Goal: Transaction & Acquisition: Purchase product/service

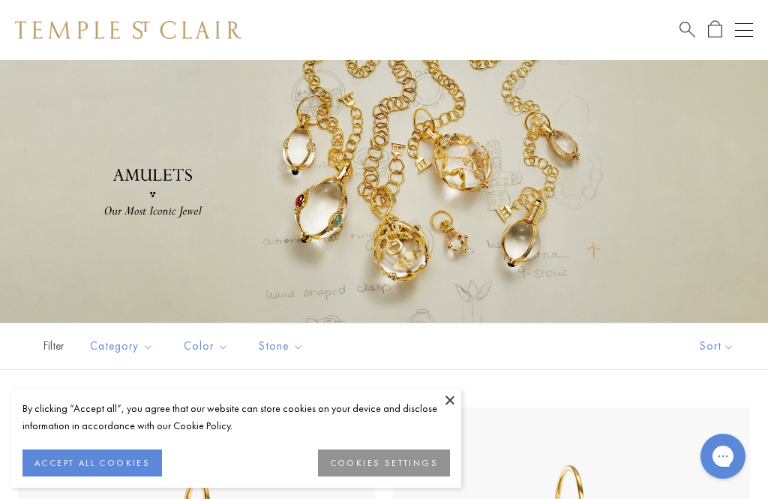
click at [458, 401] on button at bounding box center [450, 400] width 23 height 23
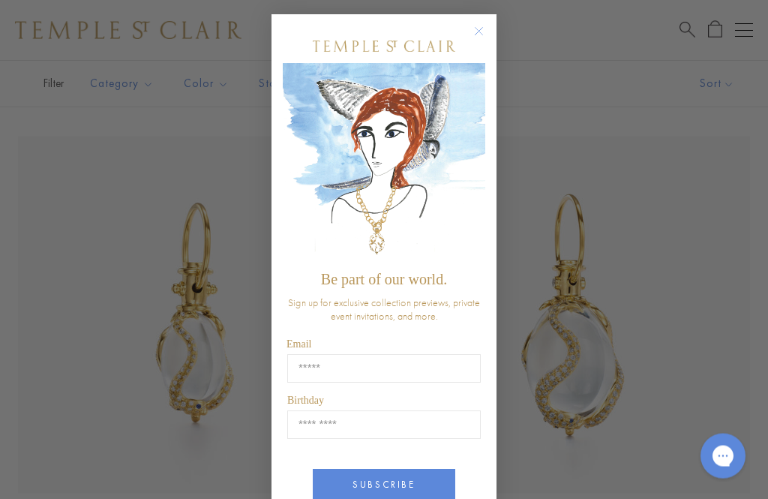
scroll to position [272, 0]
click at [480, 37] on circle "Close dialog" at bounding box center [480, 32] width 18 height 18
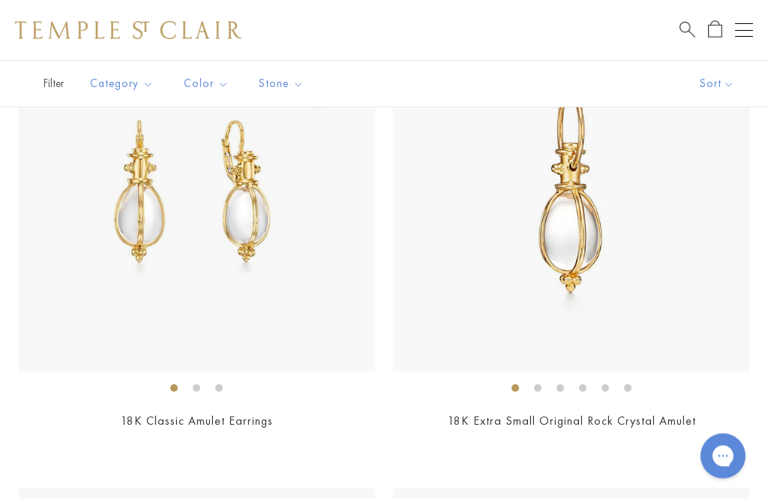
scroll to position [4654, 0]
click at [588, 413] on link "18K Extra Small Original Rock Crystal Amulet" at bounding box center [572, 421] width 248 height 16
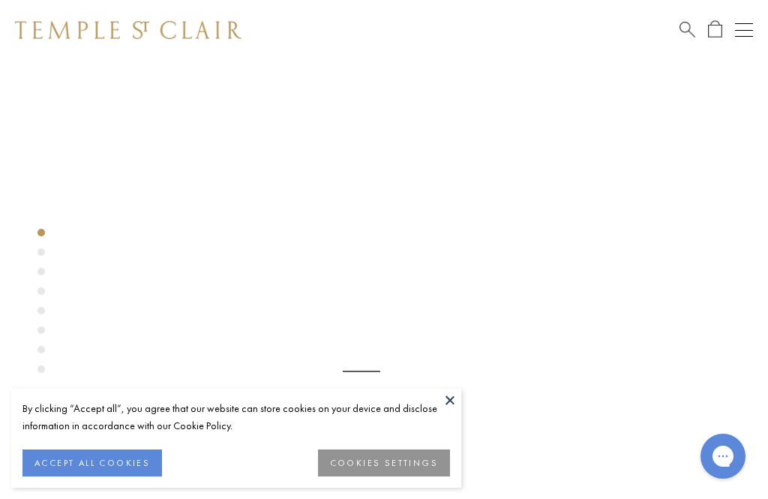
scroll to position [60, 0]
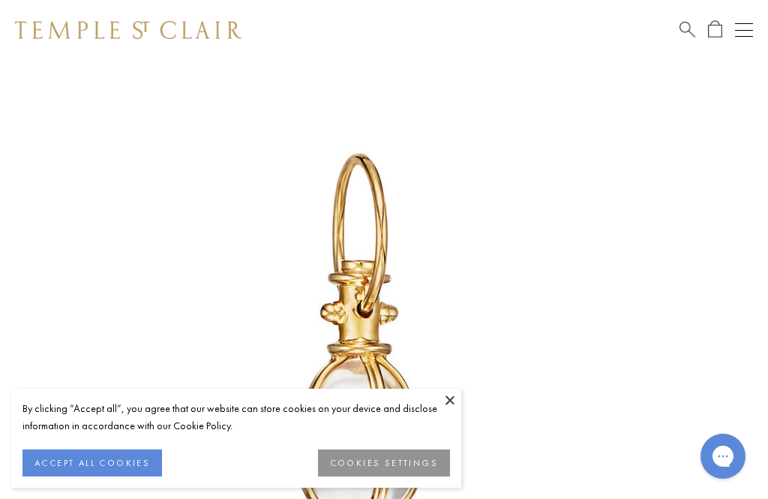
click at [454, 409] on button at bounding box center [450, 400] width 23 height 23
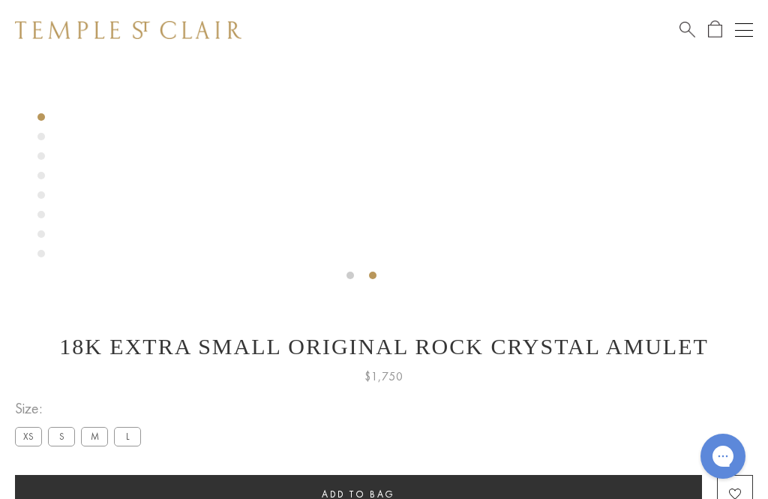
scroll to position [498, 0]
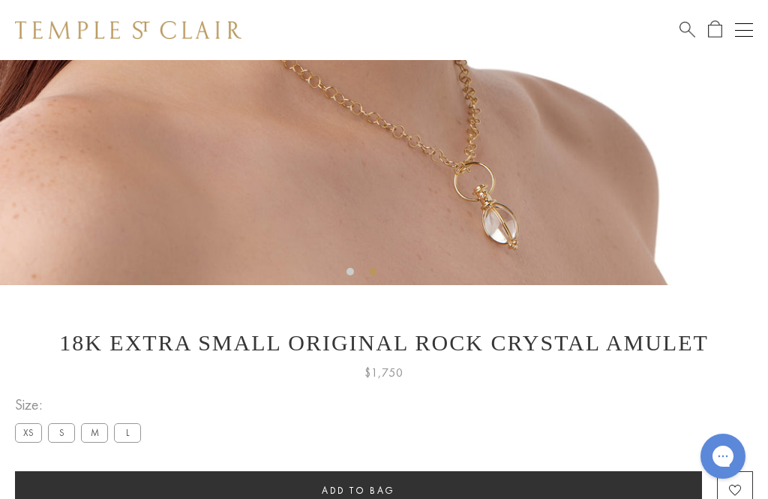
click at [437, 481] on button "Add to bag" at bounding box center [358, 490] width 687 height 39
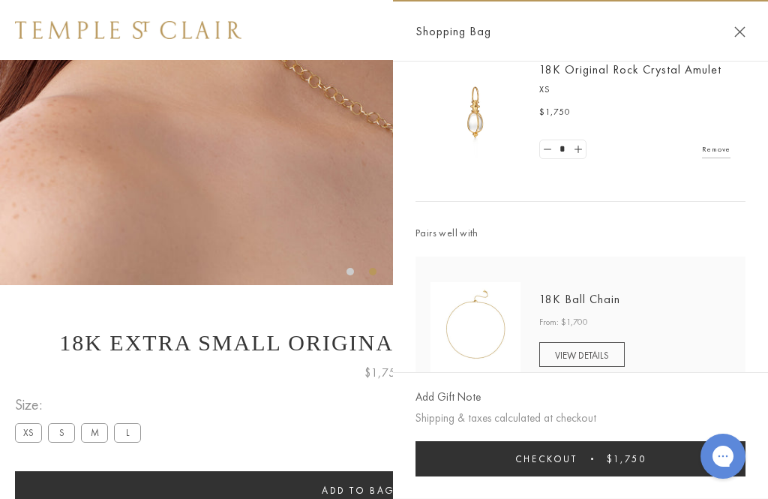
scroll to position [37, 0]
click at [600, 354] on span "VIEW DETAILS" at bounding box center [582, 356] width 54 height 13
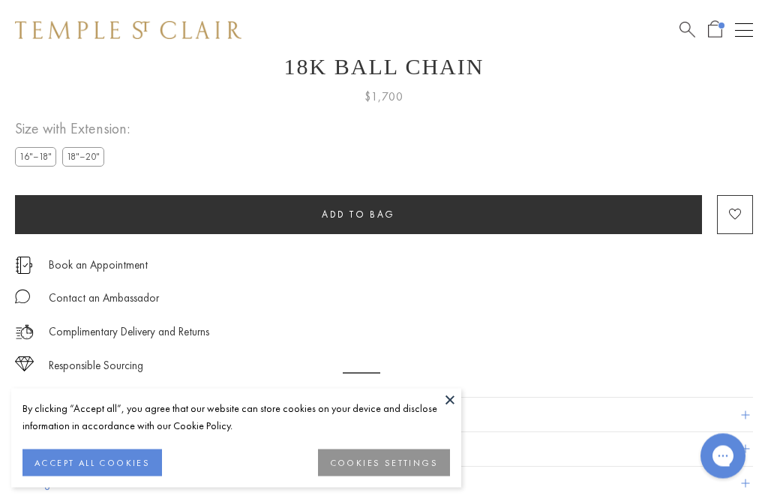
scroll to position [60, 0]
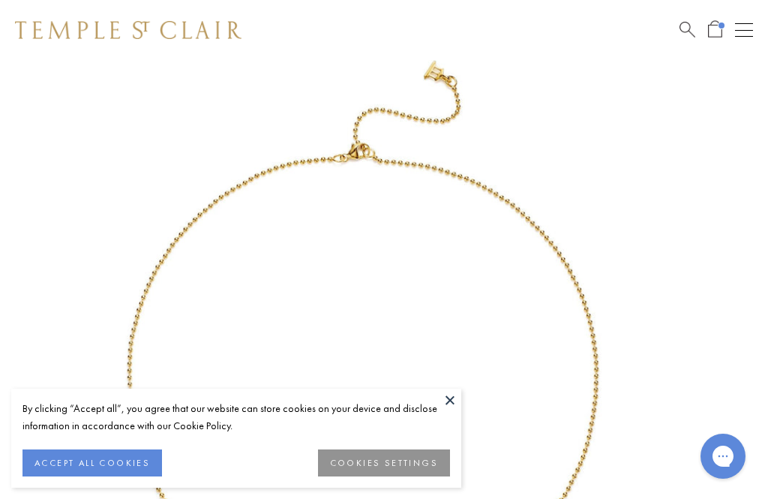
click at [453, 396] on button at bounding box center [450, 400] width 23 height 23
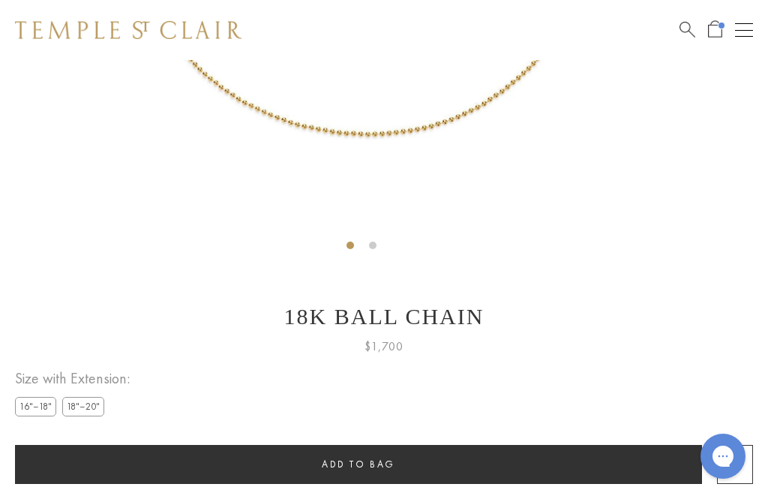
scroll to position [537, 0]
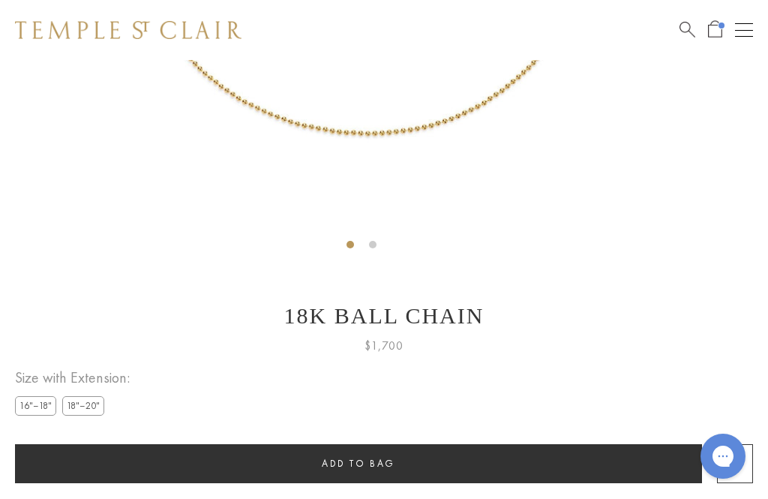
click at [104, 415] on label "18"–20"" at bounding box center [83, 405] width 42 height 19
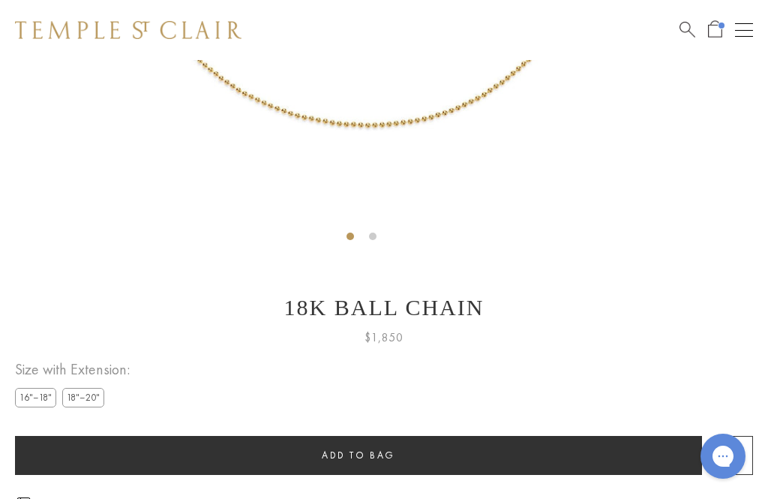
scroll to position [564, 0]
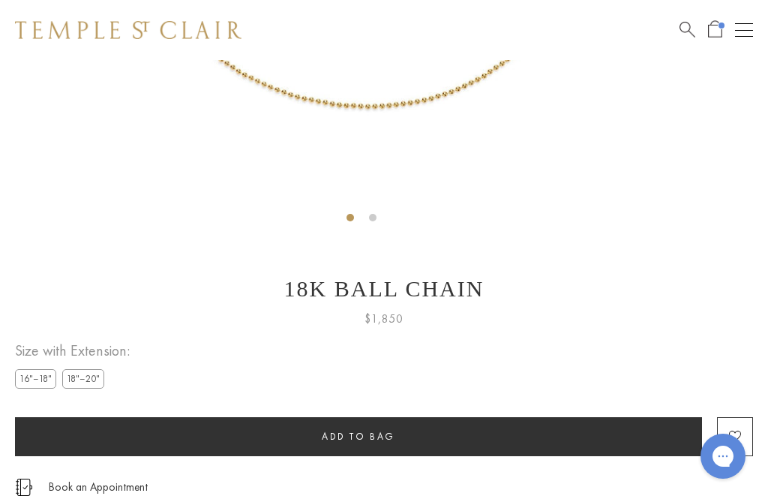
click at [417, 433] on button "Add to bag" at bounding box center [358, 436] width 687 height 39
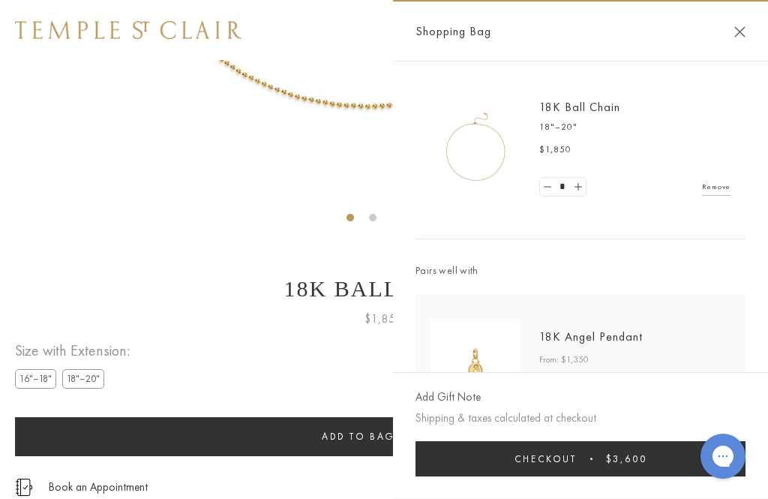
click at [206, 360] on div "**********" at bounding box center [384, 372] width 738 height 68
click at [756, 29] on div "Shopping Bag" at bounding box center [580, 32] width 375 height 60
click at [744, 29] on button "Close Shopping Bag" at bounding box center [740, 31] width 11 height 11
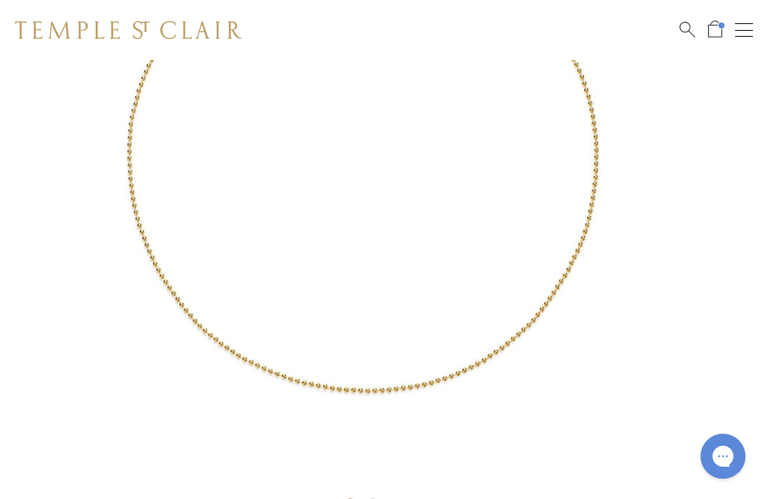
scroll to position [0, 0]
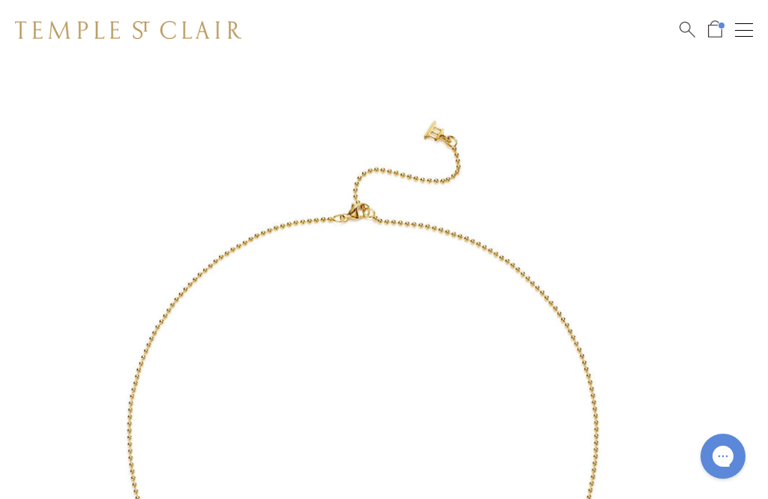
click at [716, 35] on span "Open Shopping Bag" at bounding box center [715, 28] width 14 height 17
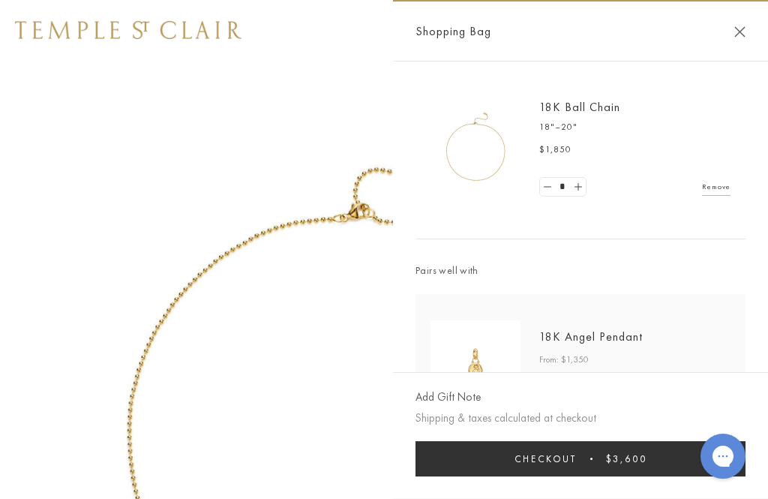
click at [591, 335] on link "18K Angel Pendant" at bounding box center [592, 337] width 104 height 16
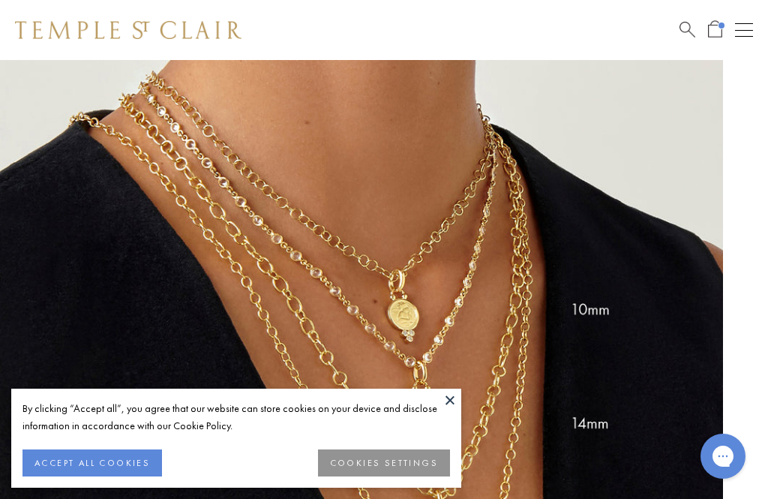
click at [711, 26] on span "Open Shopping Bag" at bounding box center [715, 28] width 14 height 17
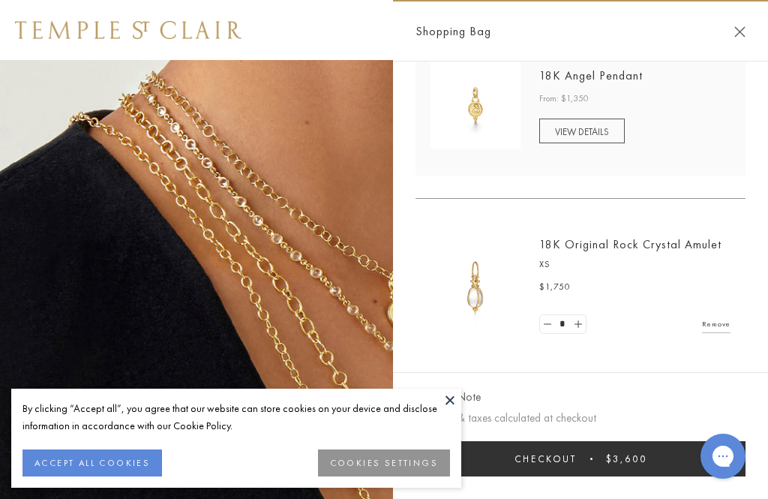
scroll to position [261, 0]
click at [612, 246] on link "18K Original Rock Crystal Amulet" at bounding box center [631, 244] width 182 height 16
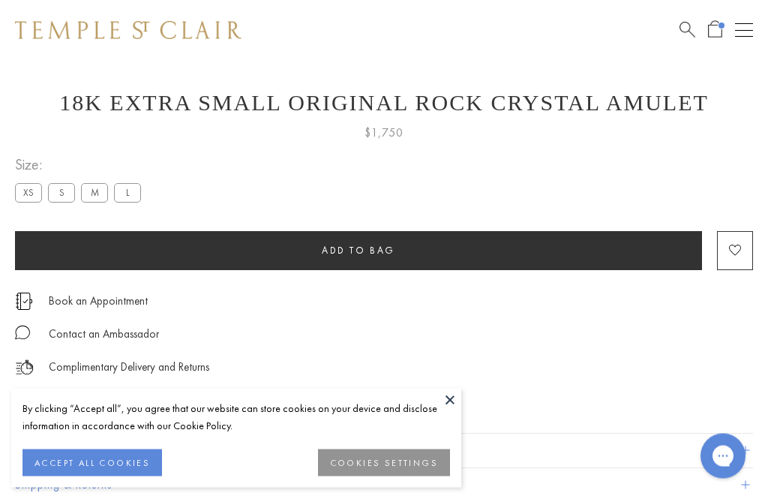
scroll to position [738, 0]
click at [461, 246] on button "Add to bag" at bounding box center [358, 250] width 687 height 39
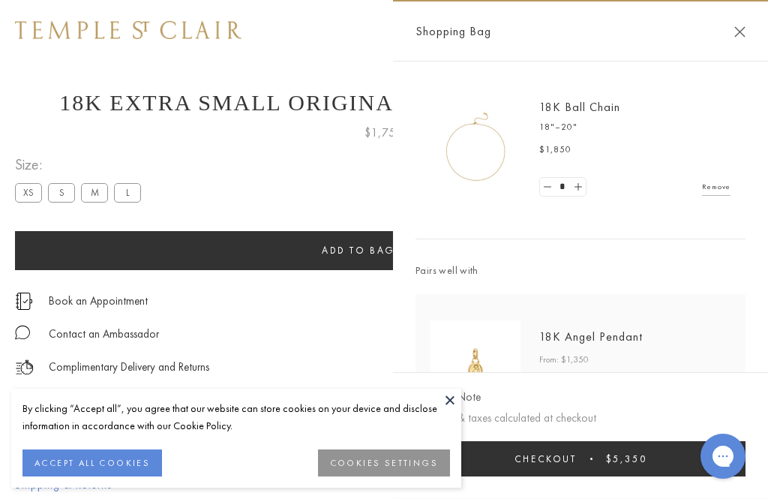
click at [568, 465] on span "Checkout" at bounding box center [546, 459] width 62 height 13
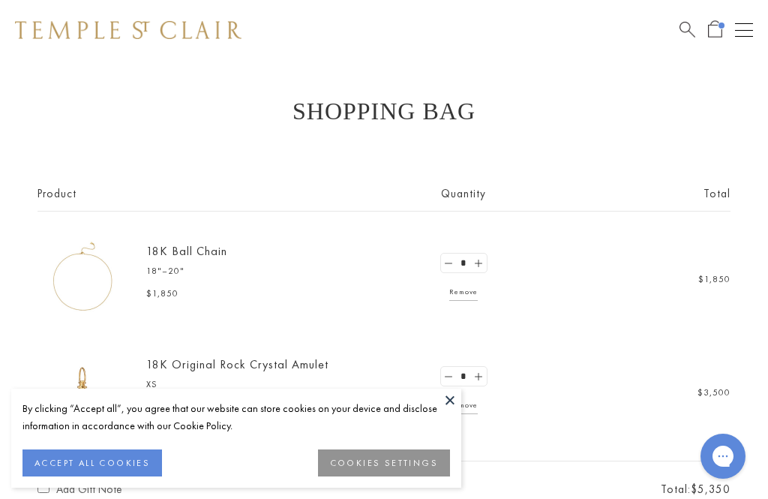
click at [458, 404] on button at bounding box center [450, 400] width 23 height 23
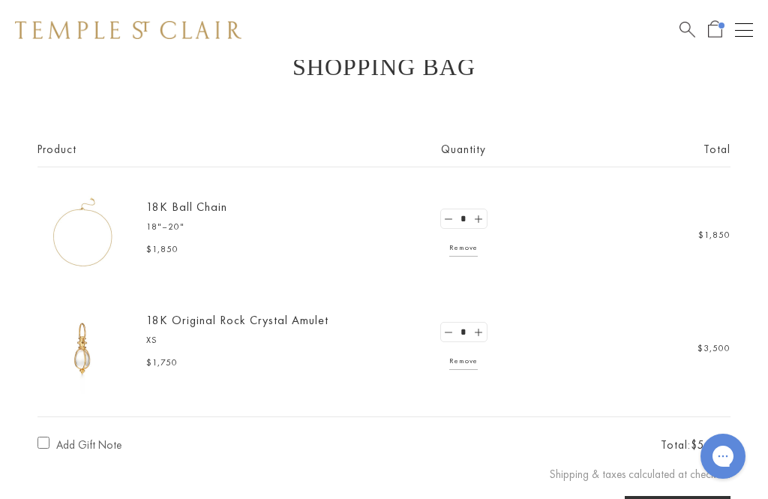
scroll to position [46, 0]
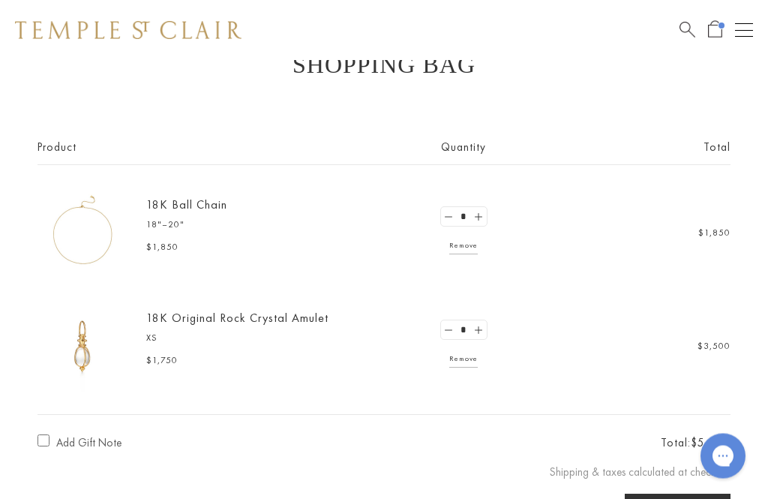
click at [447, 332] on link at bounding box center [448, 330] width 15 height 19
click at [249, 322] on link "18K Original Rock Crystal Amulet" at bounding box center [237, 318] width 182 height 16
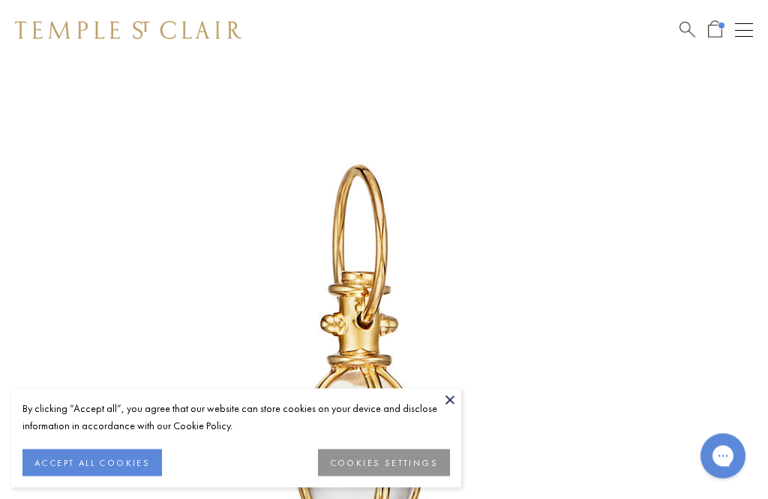
scroll to position [60, 0]
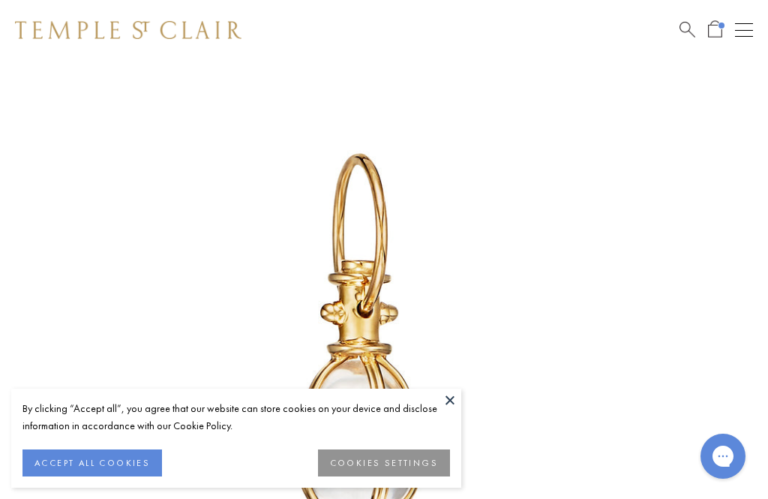
click at [458, 398] on button at bounding box center [450, 400] width 23 height 23
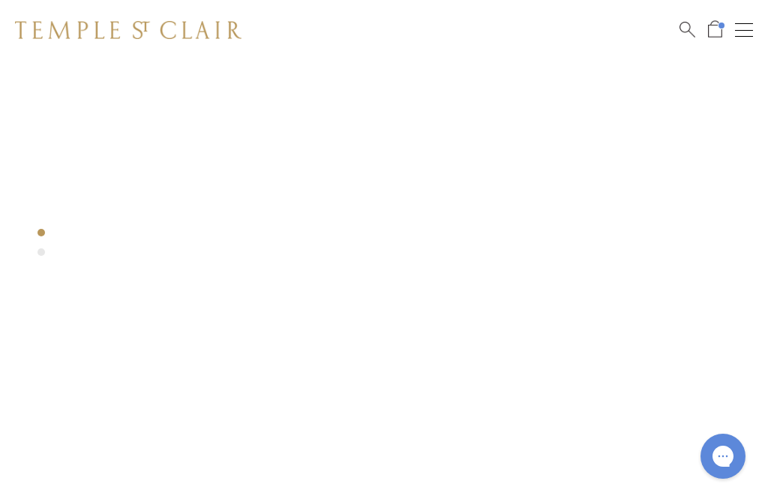
scroll to position [0, 0]
